Goal: Transaction & Acquisition: Purchase product/service

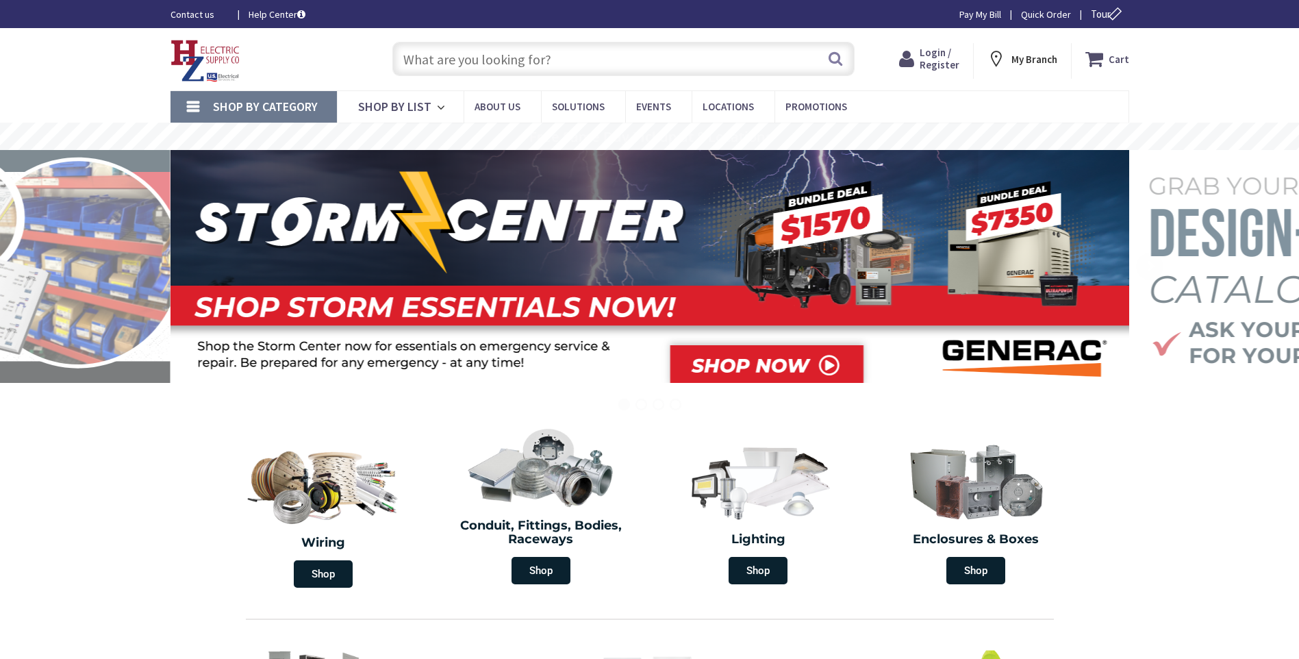
click at [447, 61] on input "text" at bounding box center [624, 59] width 462 height 34
click at [941, 67] on span "Login / Register" at bounding box center [934, 58] width 40 height 25
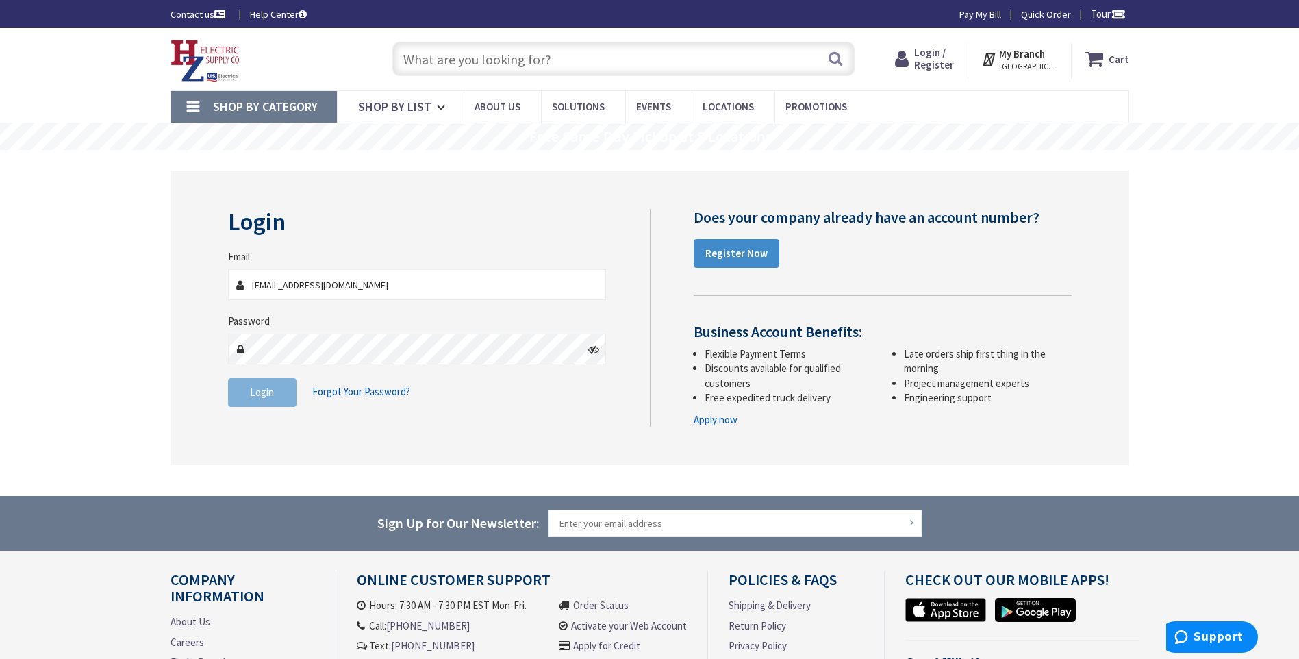
type input "djcelectric@outlook.com"
click at [277, 390] on button "Login" at bounding box center [262, 392] width 69 height 29
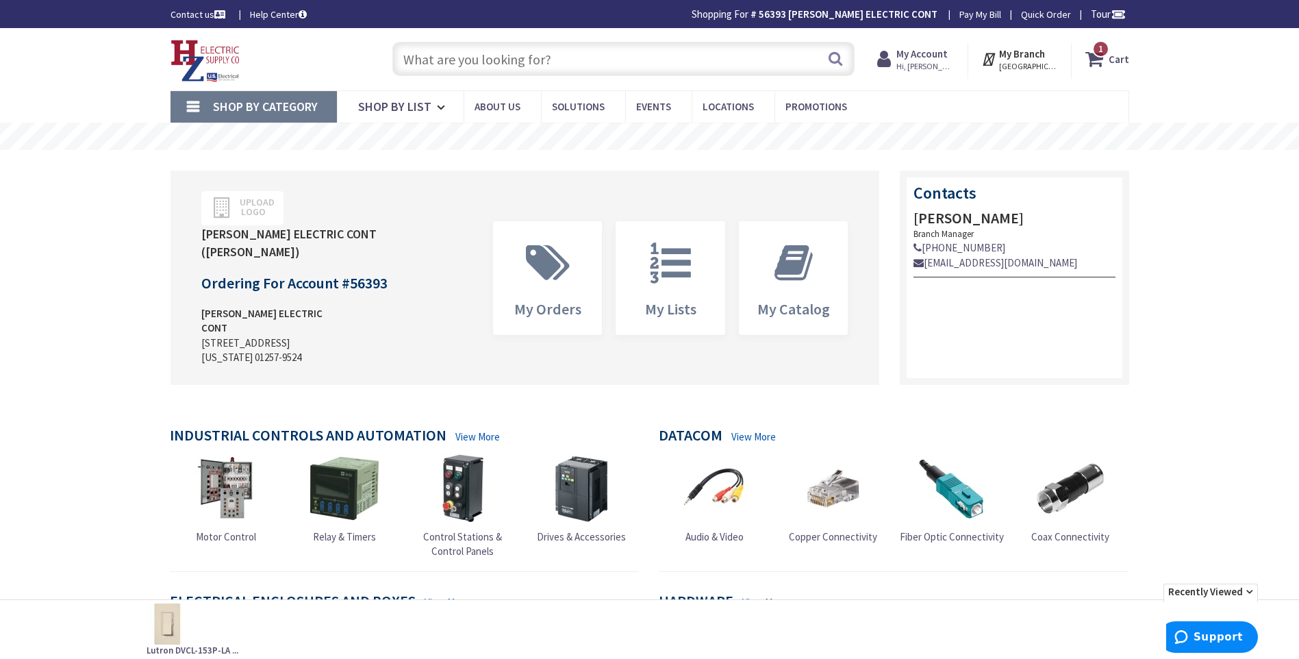
click at [442, 62] on input "text" at bounding box center [624, 59] width 462 height 34
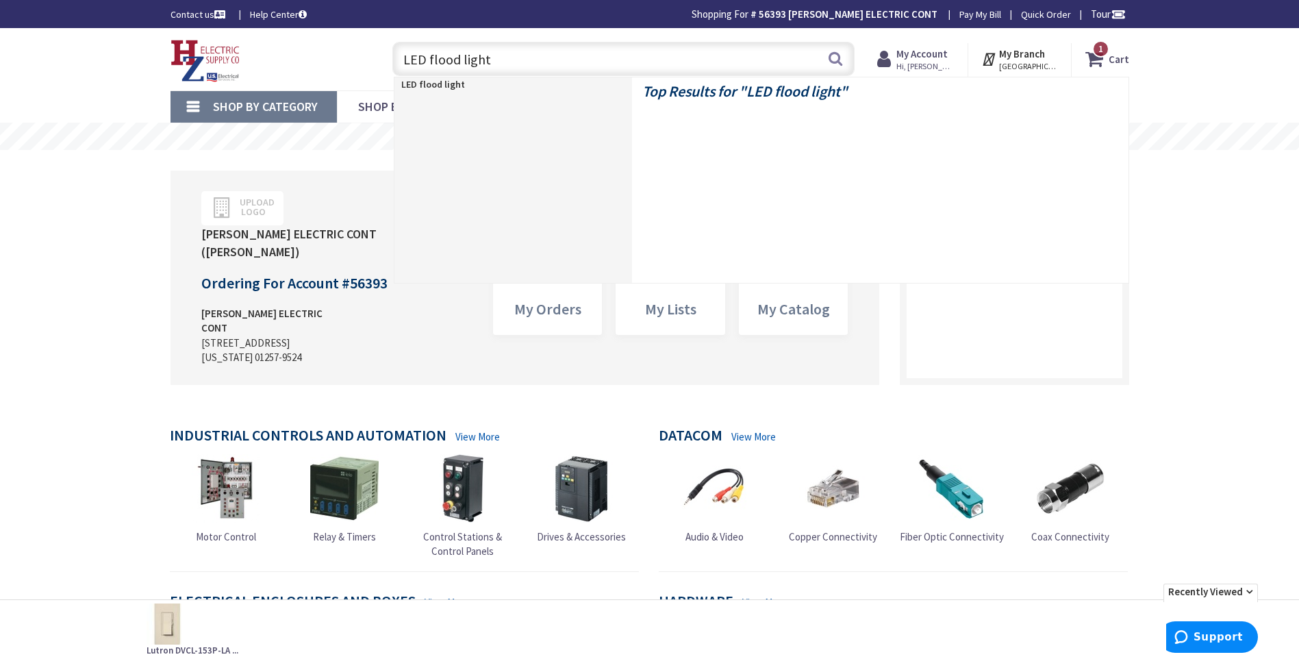
type input "LED flood lights"
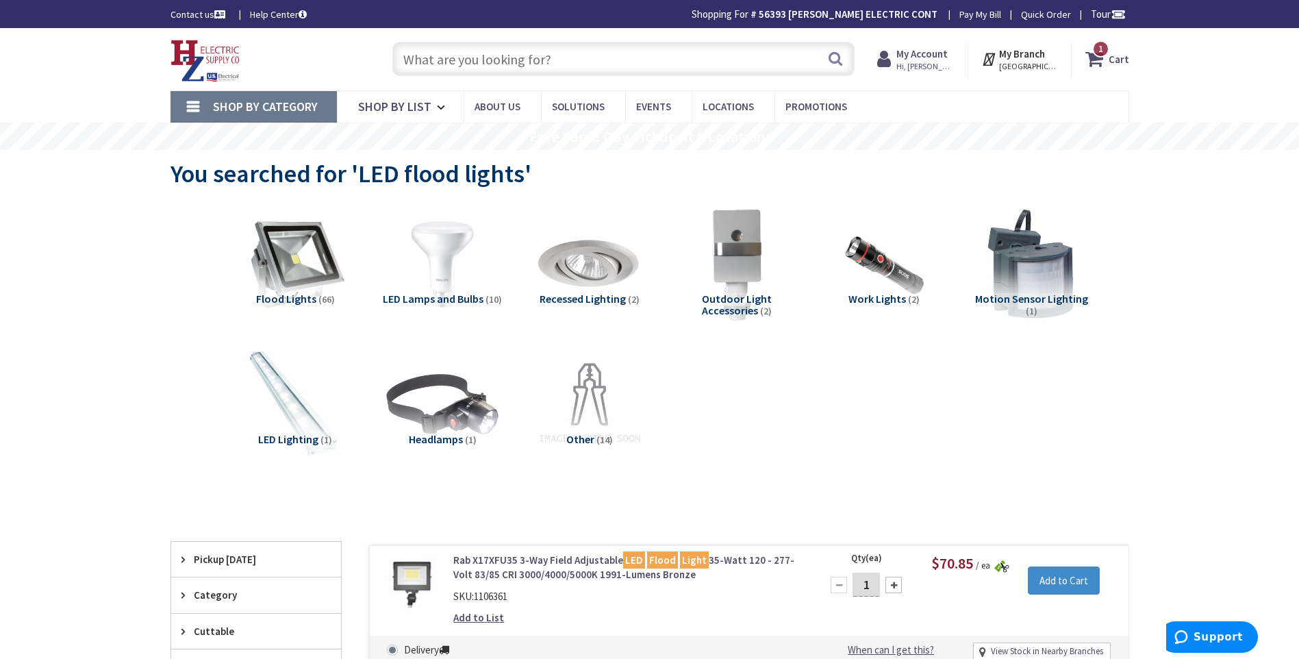
click at [311, 292] on span "Flood Lights" at bounding box center [286, 299] width 60 height 14
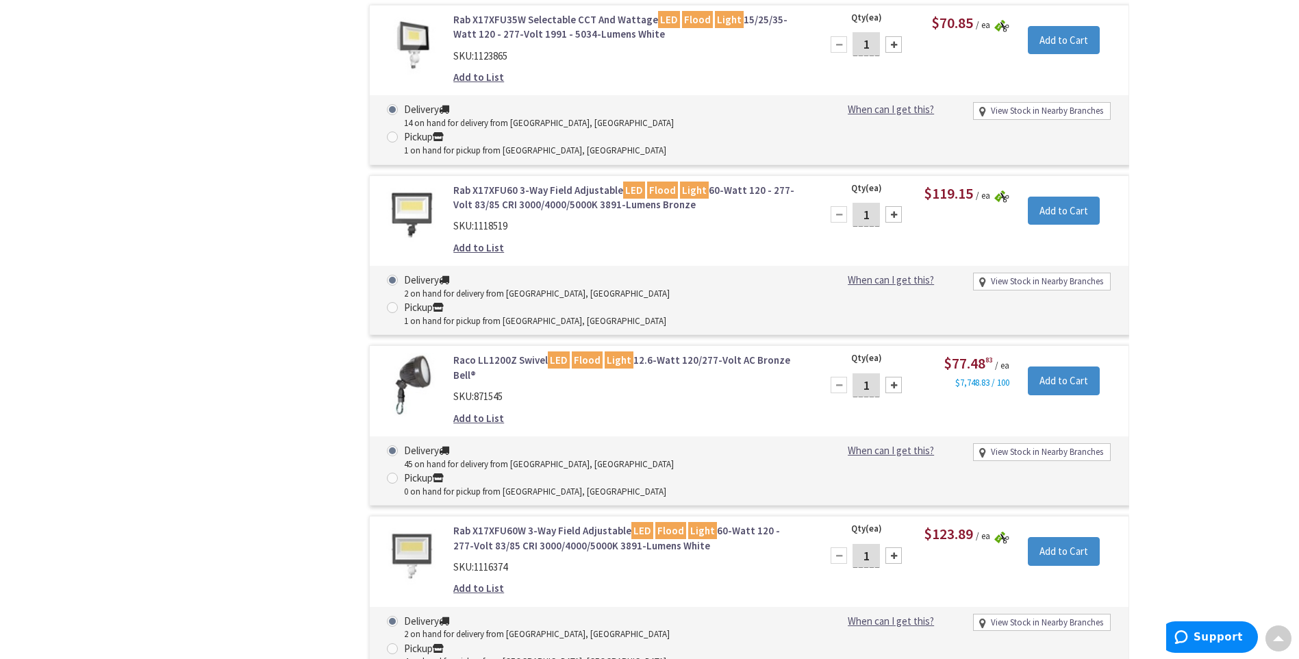
scroll to position [1065, 0]
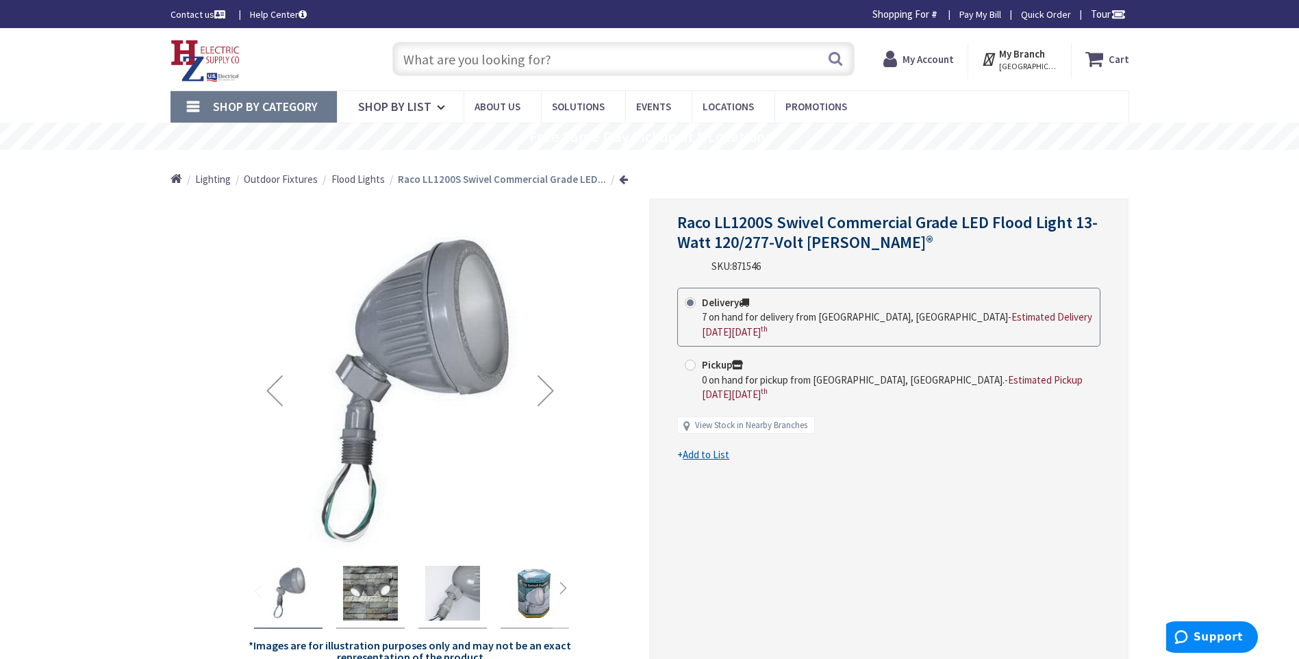
click at [374, 593] on img "Raco LL1200S Swivel Commercial Grade LED Flood Light 13-Watt 120/277-Volt AC Gr…" at bounding box center [370, 593] width 55 height 55
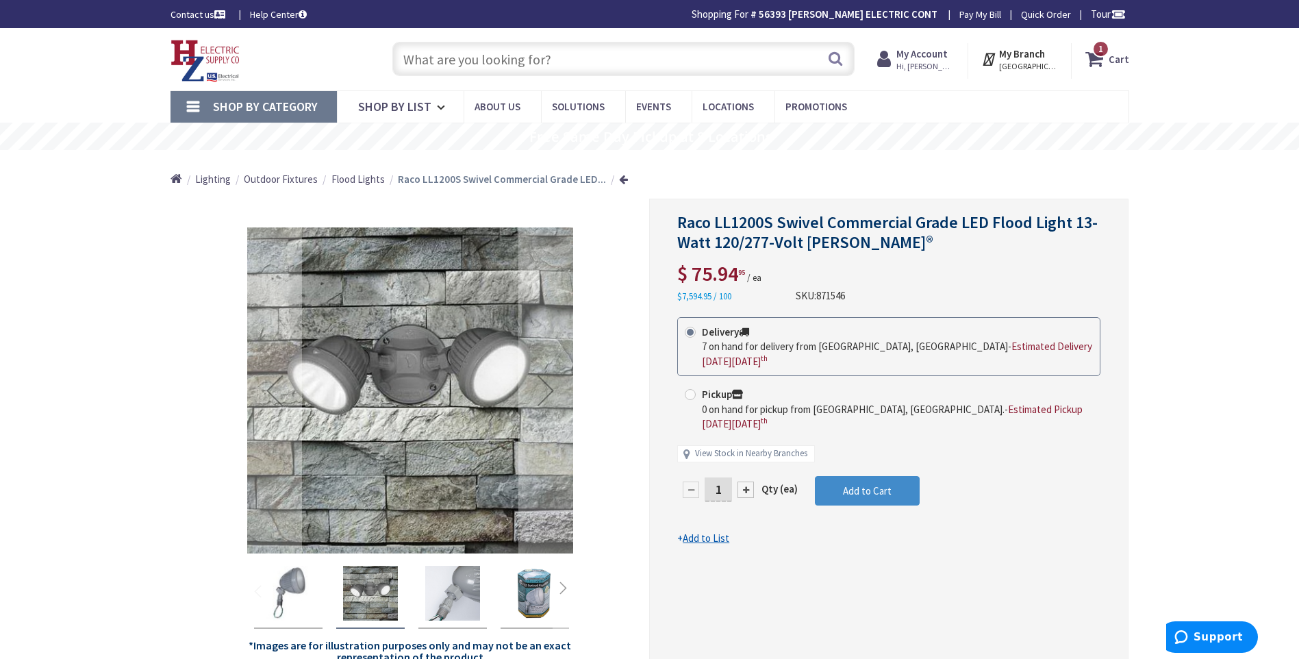
click at [458, 590] on img "Raco LL1200S Swivel Commercial Grade LED Flood Light 13-Watt 120/277-Volt AC Gr…" at bounding box center [452, 593] width 55 height 55
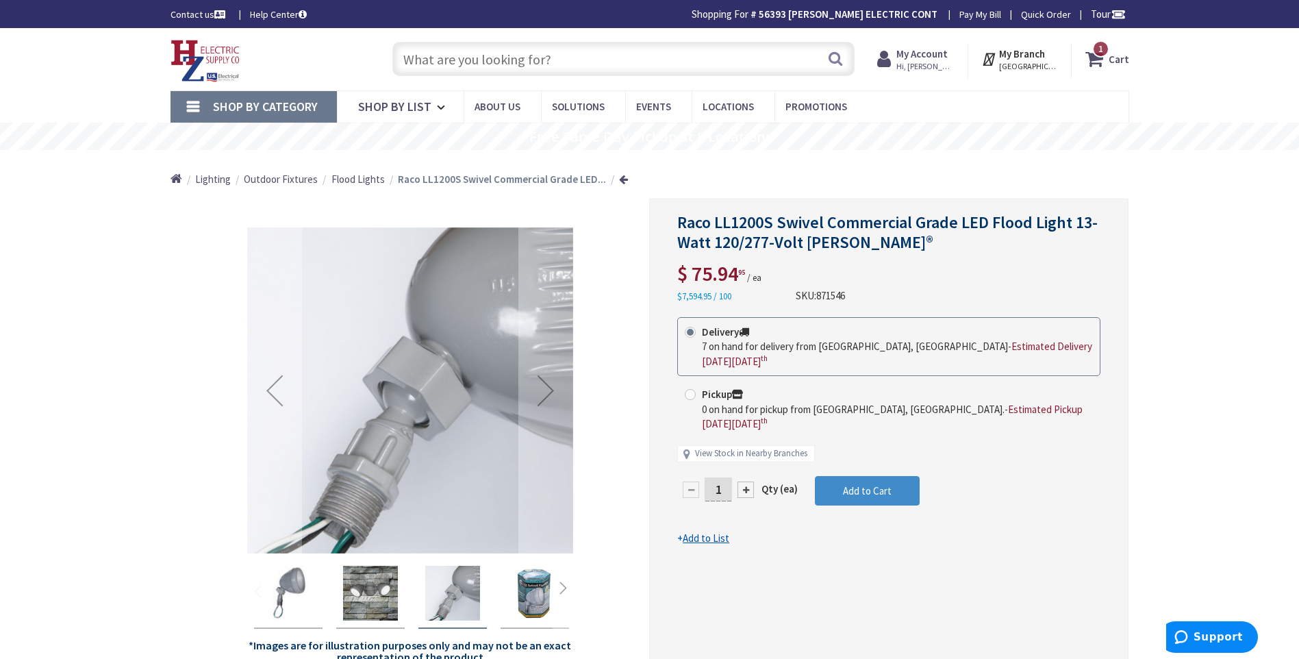
click at [365, 587] on img "Raco LL1200S Swivel Commercial Grade LED Flood Light 13-Watt 120/277-Volt AC Gr…" at bounding box center [370, 593] width 55 height 55
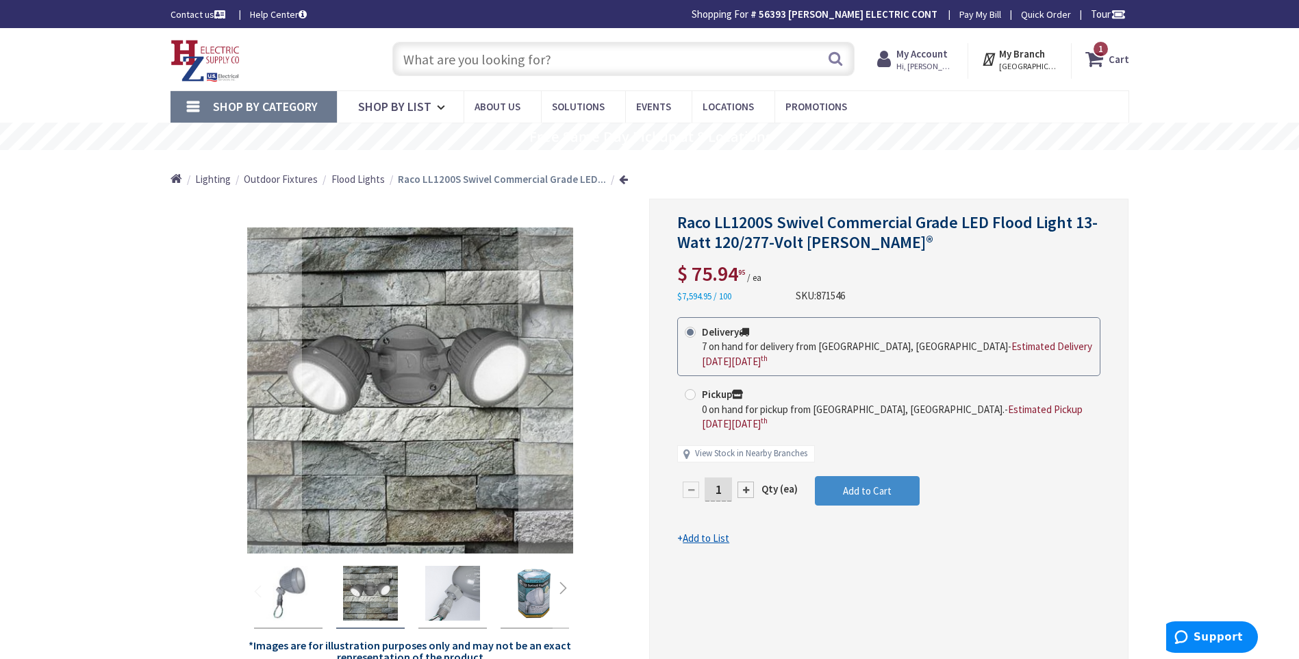
click at [301, 586] on img "Raco LL1200S Swivel Commercial Grade LED Flood Light 13-Watt 120/277-Volt AC Gr…" at bounding box center [288, 593] width 55 height 55
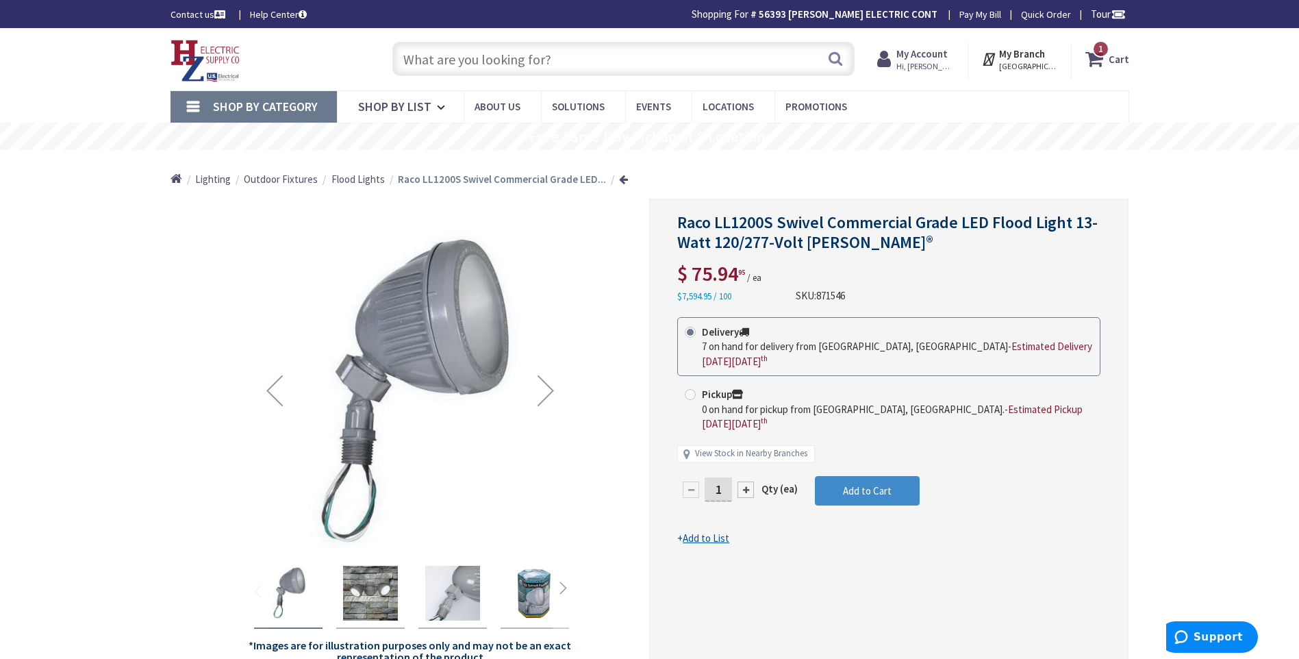
click at [455, 601] on img "Raco LL1200S Swivel Commercial Grade LED Flood Light 13-Watt 120/277-Volt AC Gr…" at bounding box center [452, 593] width 55 height 55
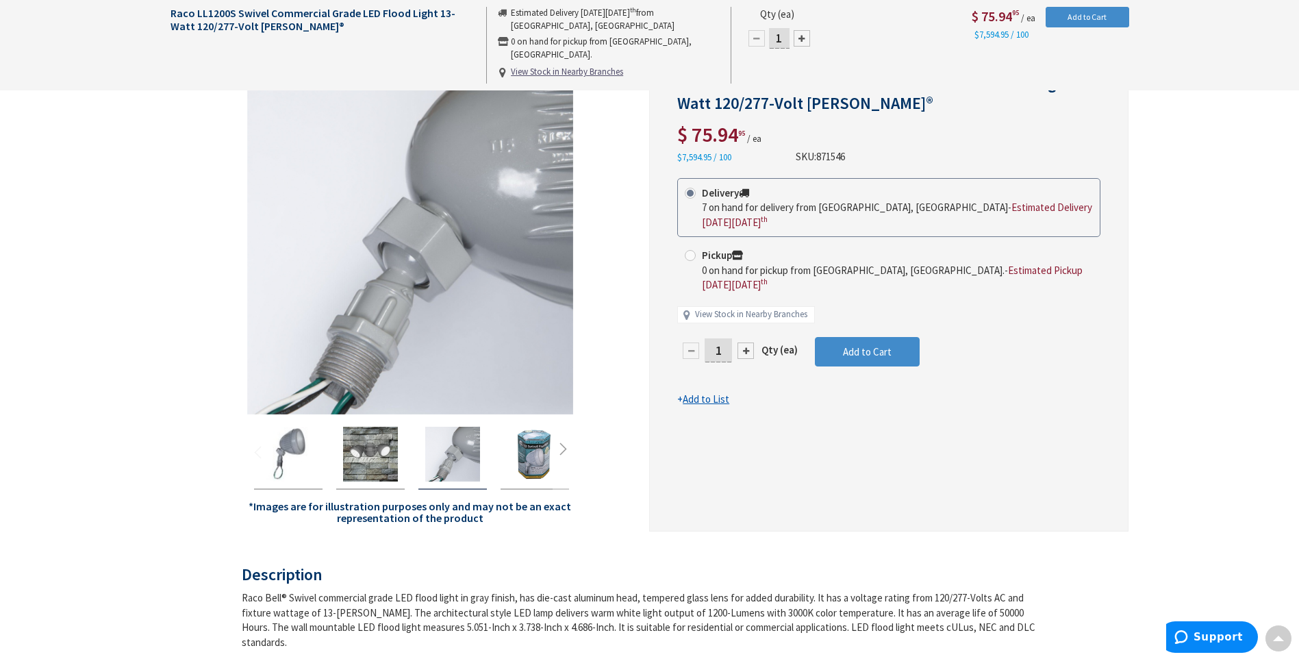
scroll to position [69, 0]
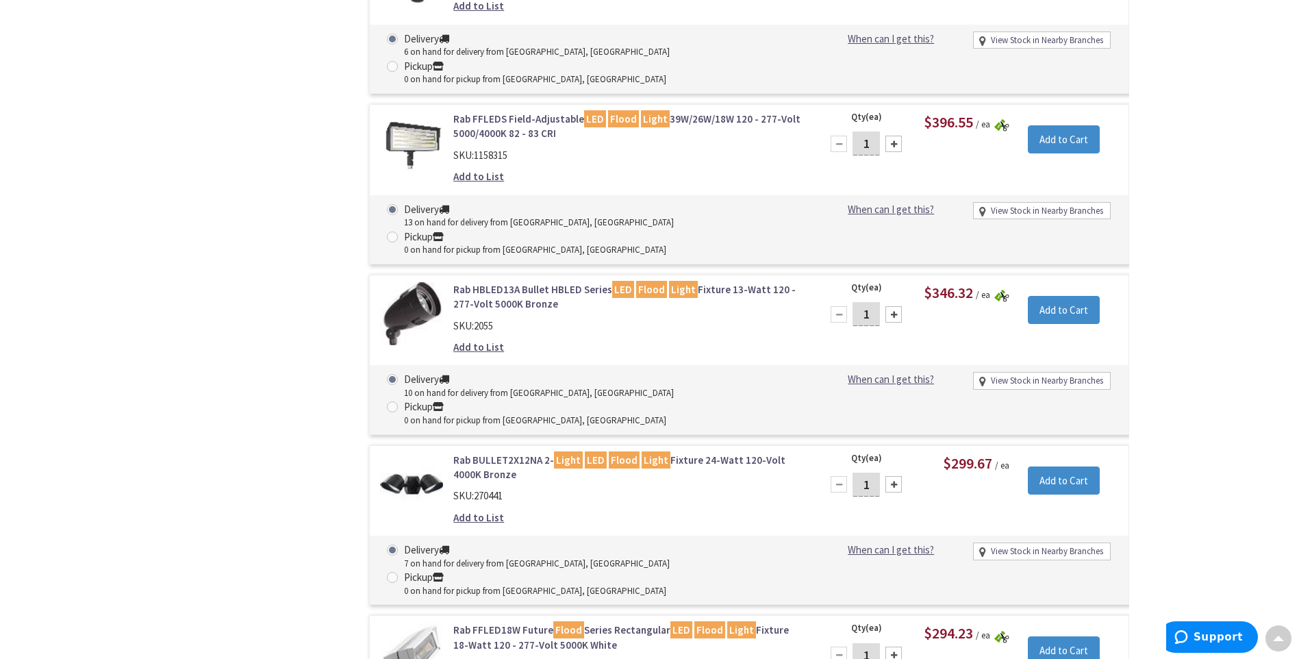
scroll to position [4658, 0]
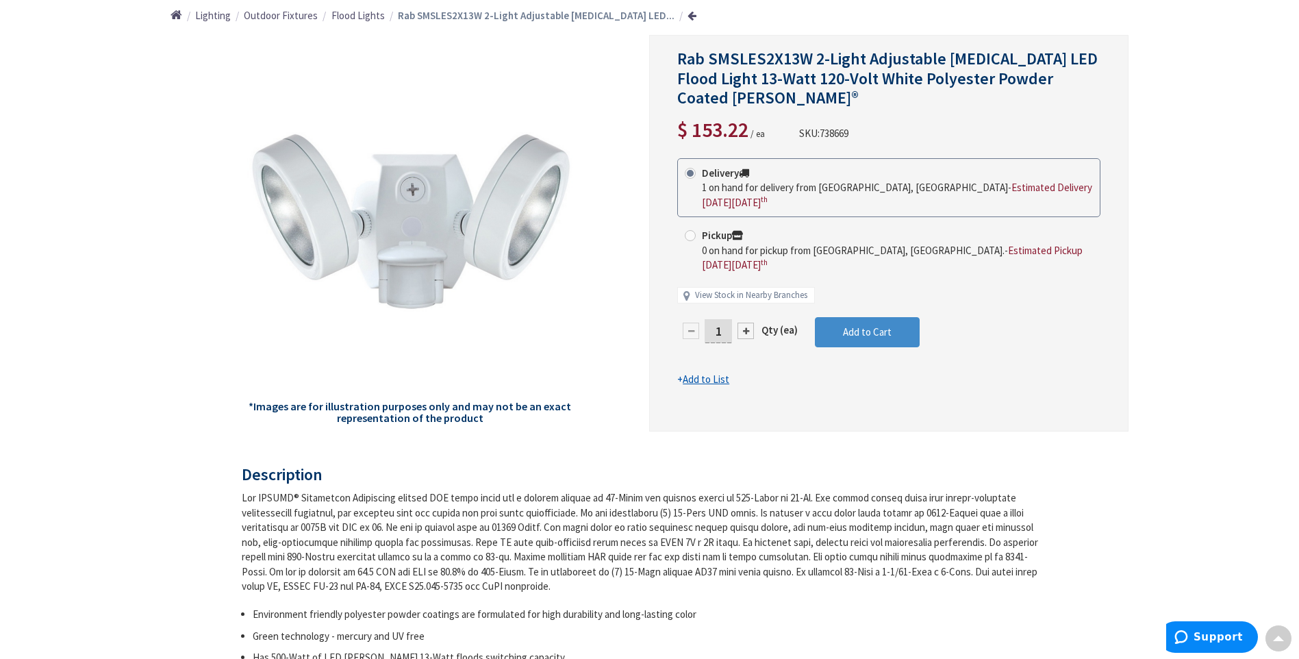
scroll to position [137, 0]
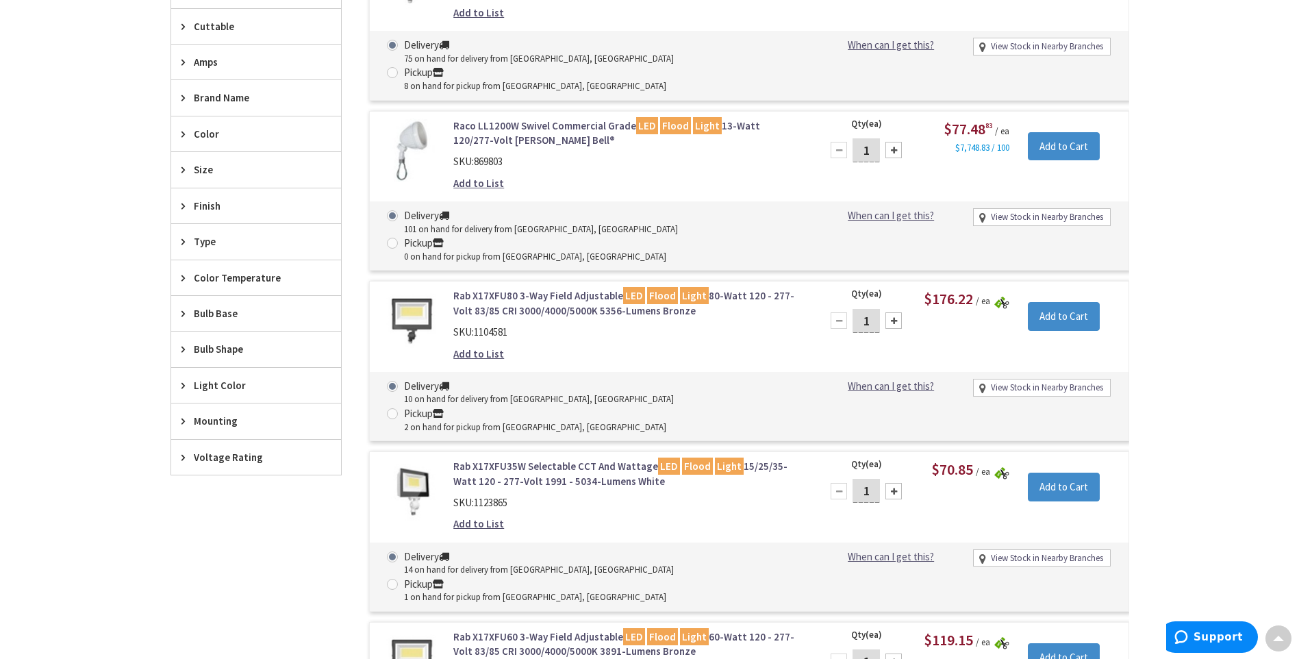
scroll to position [465, 0]
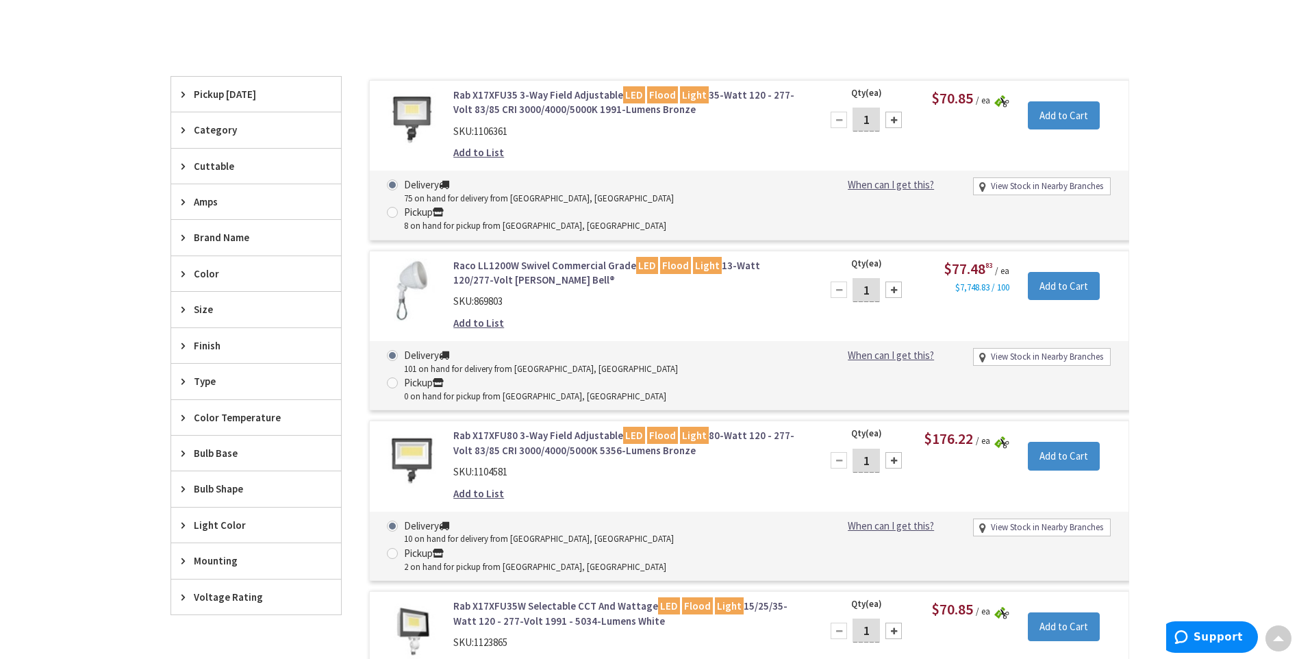
click at [555, 258] on link "Raco LL1200W Swivel Commercial Grade LED Flood Light 13-Watt 120/277-Volt AC Wh…" at bounding box center [627, 272] width 349 height 29
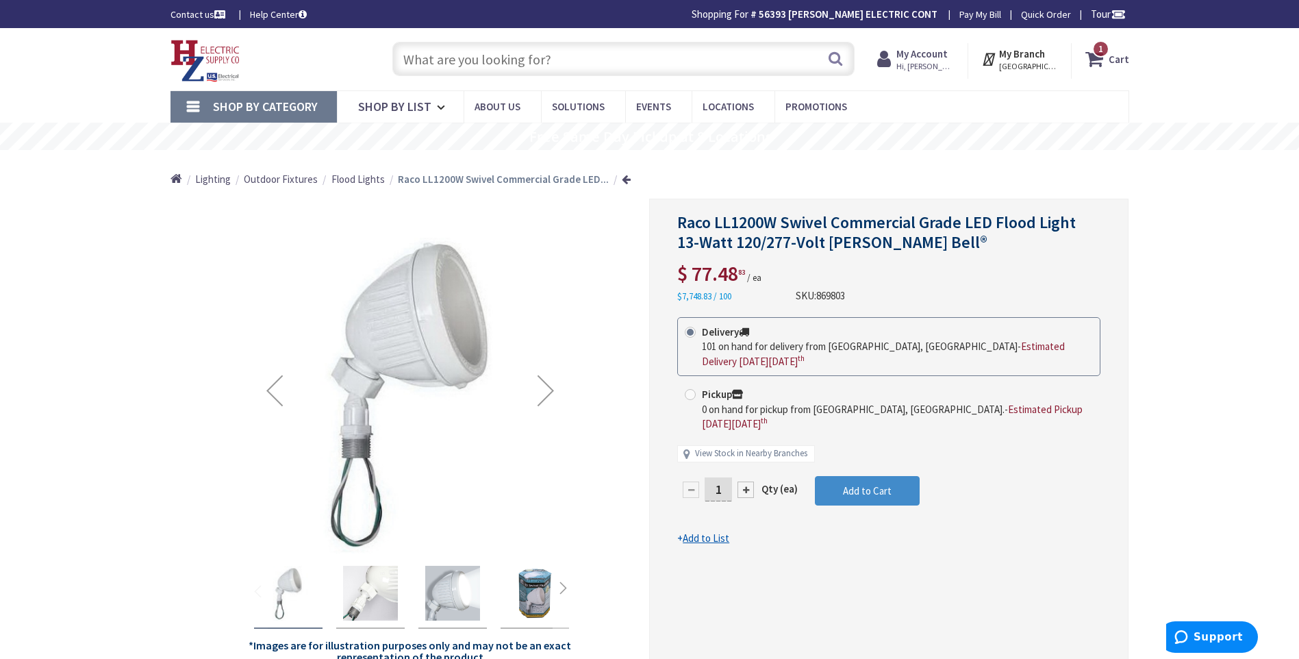
click at [421, 55] on input "text" at bounding box center [624, 59] width 462 height 34
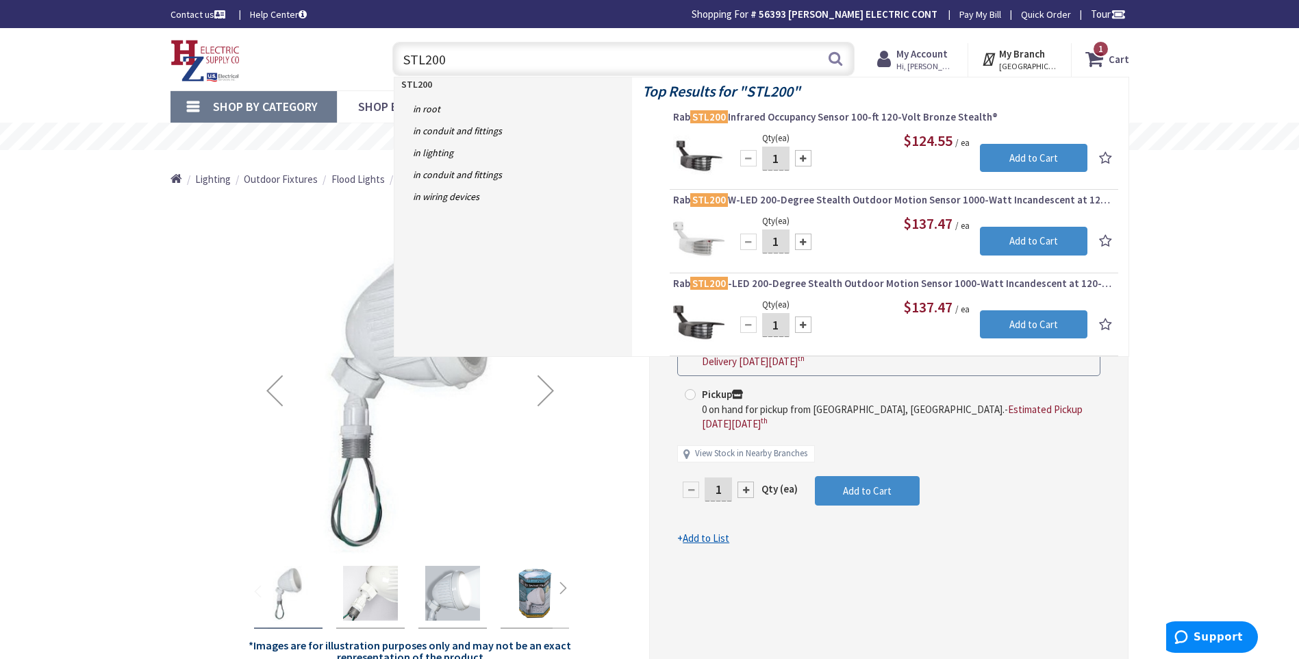
type input "STL200"
